Goal: Information Seeking & Learning: Learn about a topic

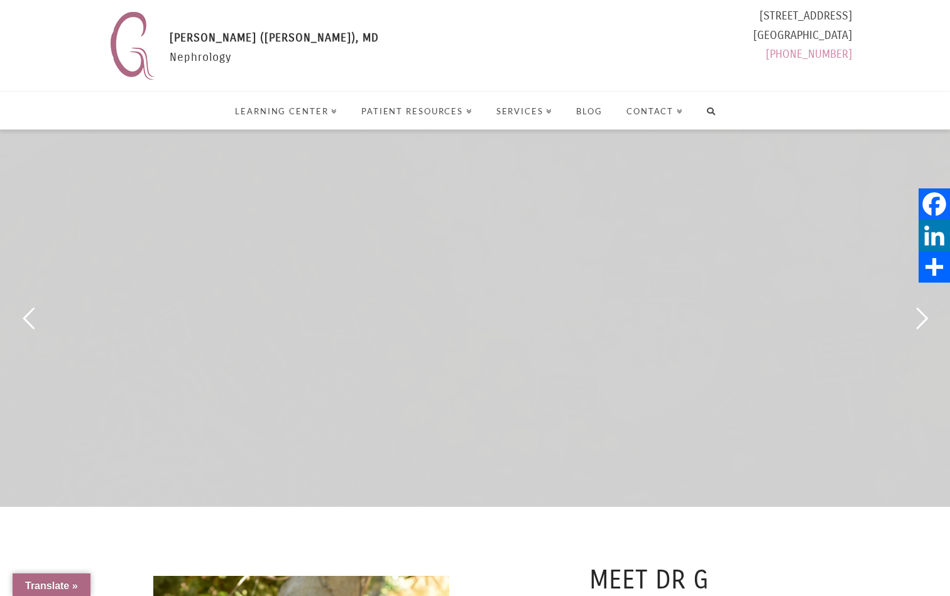
select select "Language Translate Widget"
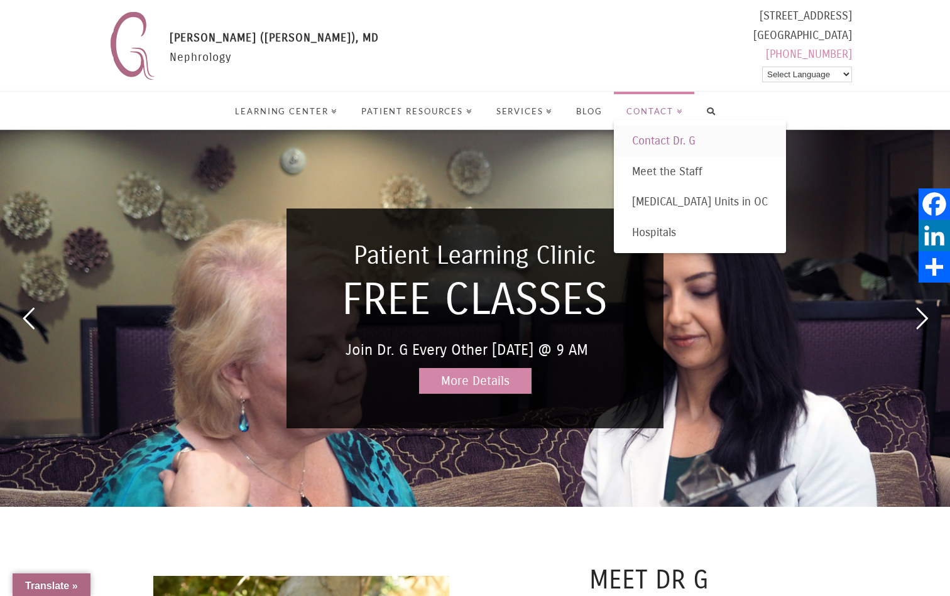
click at [667, 137] on span "Contact Dr. G" at bounding box center [663, 141] width 63 height 14
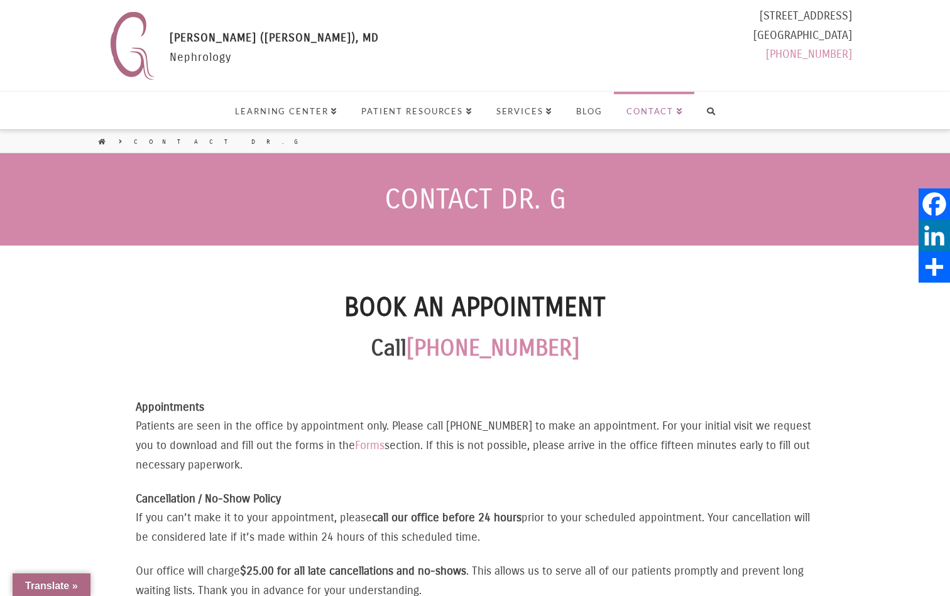
select select "Language Translate Widget"
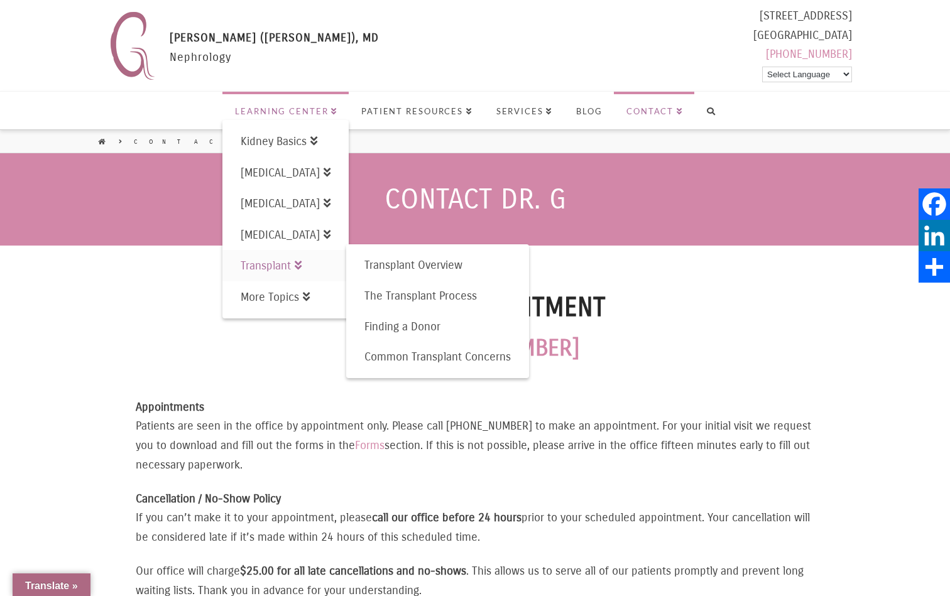
click at [280, 269] on span "Transplant" at bounding box center [271, 266] width 61 height 14
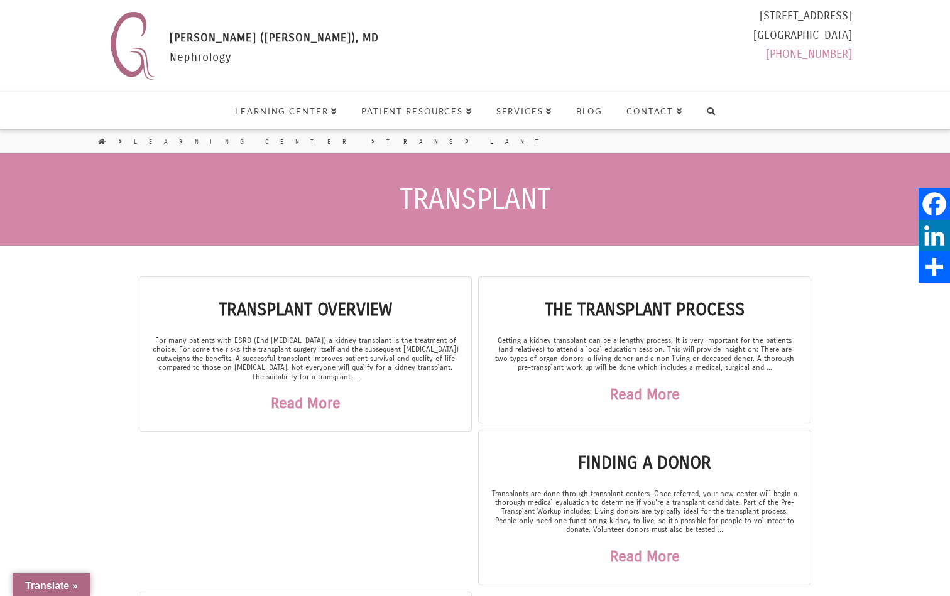
select select "Language Translate Widget"
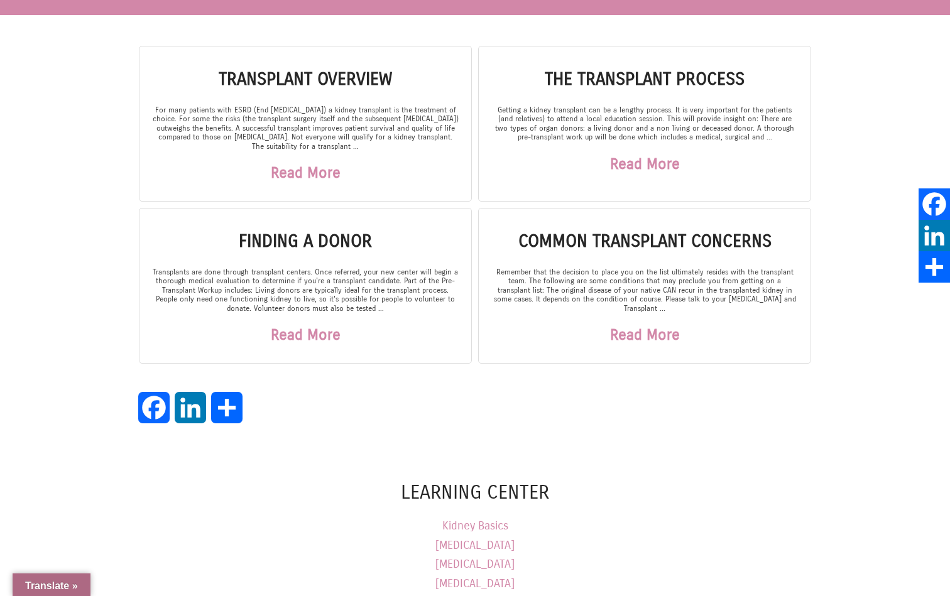
scroll to position [154, 0]
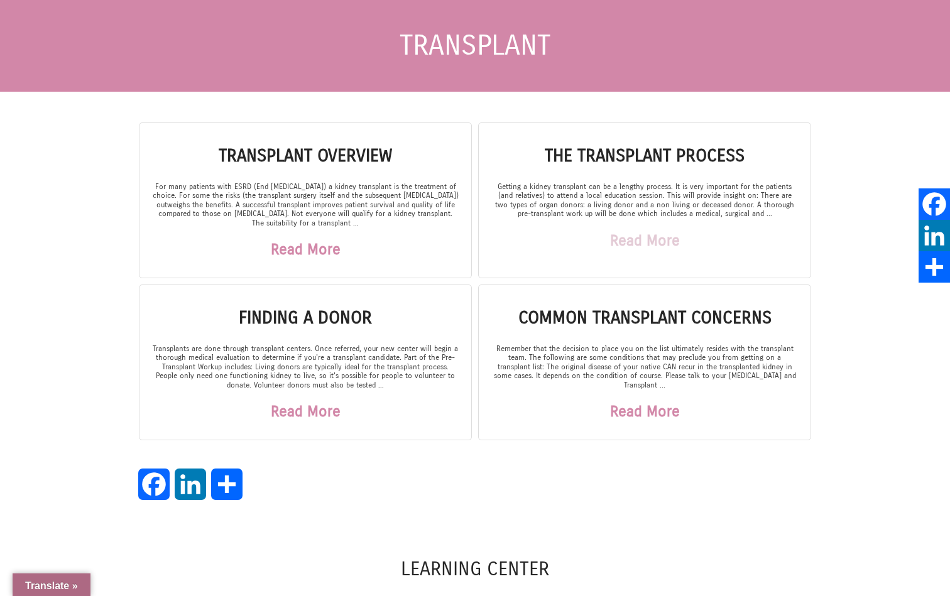
click at [654, 241] on link "Read More" at bounding box center [645, 241] width 70 height 44
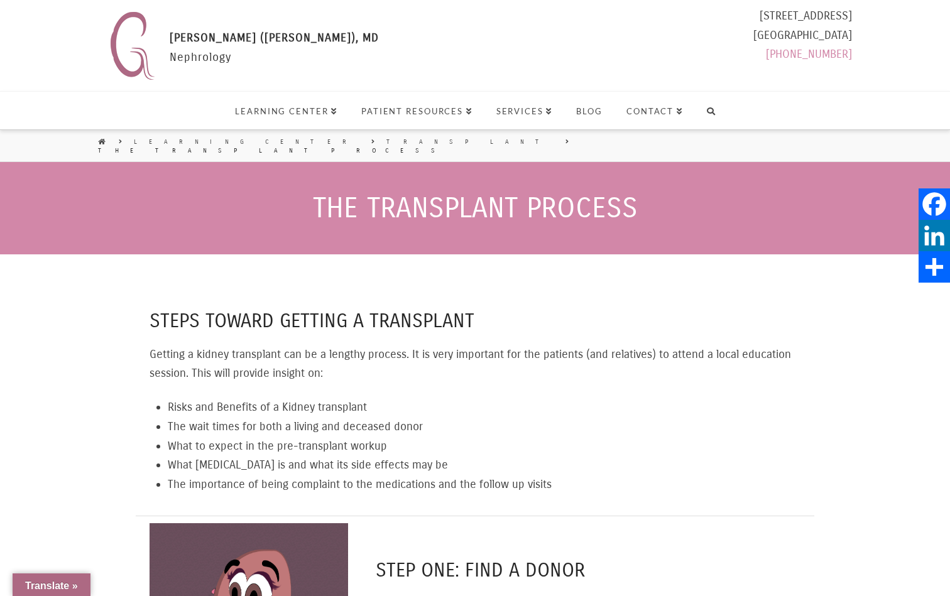
select select "Language Translate Widget"
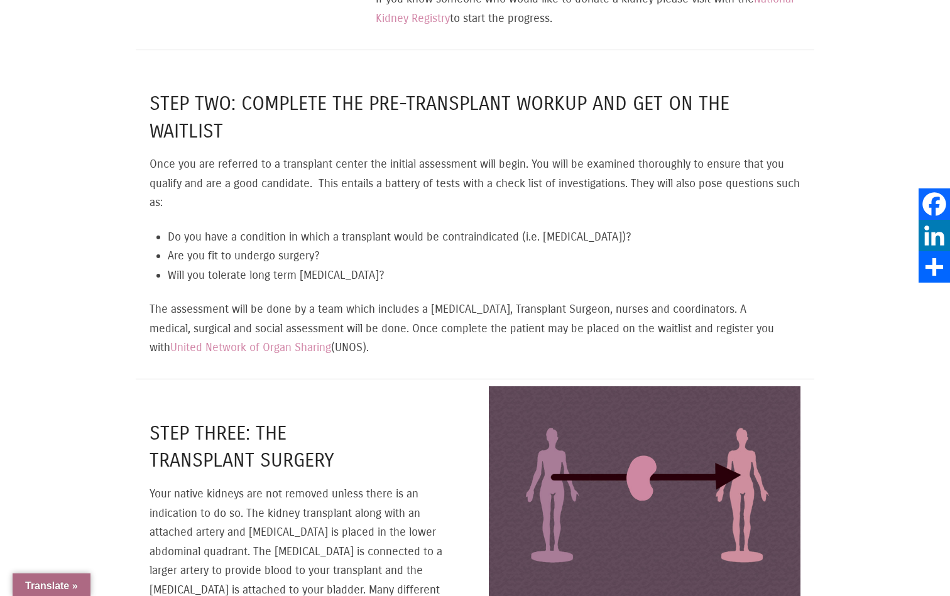
scroll to position [1034, 0]
